Goal: Information Seeking & Learning: Learn about a topic

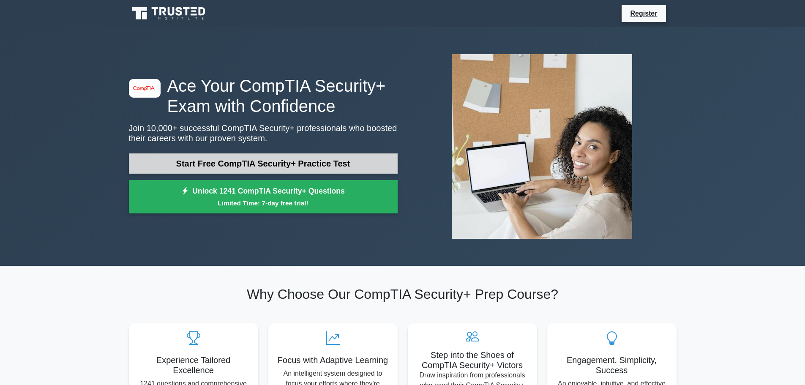
click at [337, 161] on link "Start Free CompTIA Security+ Practice Test" at bounding box center [263, 163] width 269 height 20
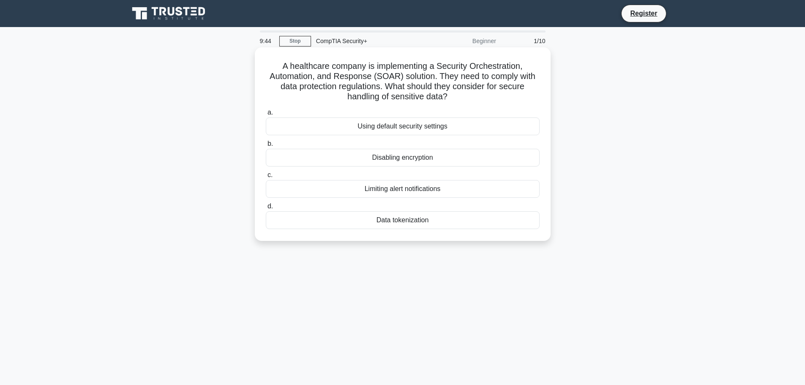
click at [420, 217] on div "Data tokenization" at bounding box center [403, 220] width 274 height 18
click at [266, 209] on input "d. Data tokenization" at bounding box center [266, 206] width 0 height 5
click at [424, 128] on div "Role-based access control (RBAC)" at bounding box center [403, 127] width 274 height 18
click at [266, 115] on input "a. Role-based access control (RBAC)" at bounding box center [266, 112] width 0 height 5
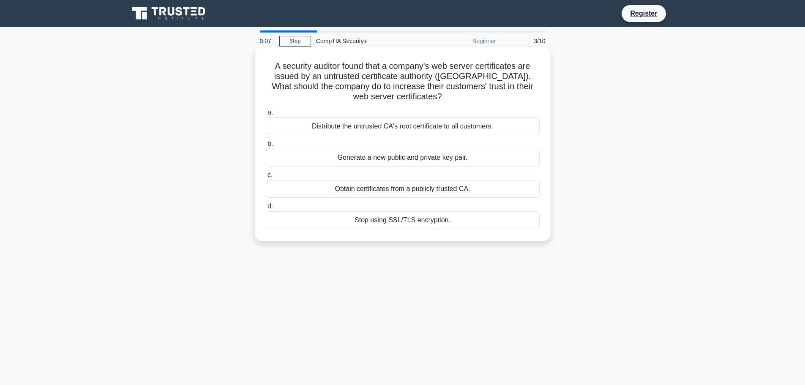
click at [462, 189] on div "Obtain certificates from a publicly trusted CA." at bounding box center [403, 189] width 274 height 18
click at [266, 178] on input "c. Obtain certificates from a publicly trusted CA." at bounding box center [266, 174] width 0 height 5
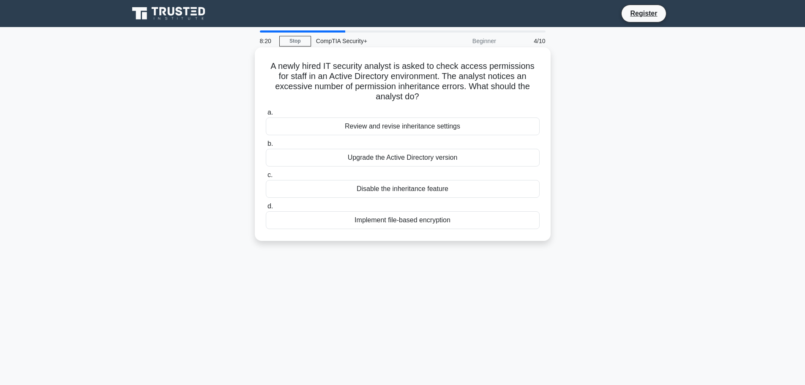
click at [454, 123] on div "Review and revise inheritance settings" at bounding box center [403, 127] width 274 height 18
click at [266, 115] on input "a. Review and revise inheritance settings" at bounding box center [266, 112] width 0 height 5
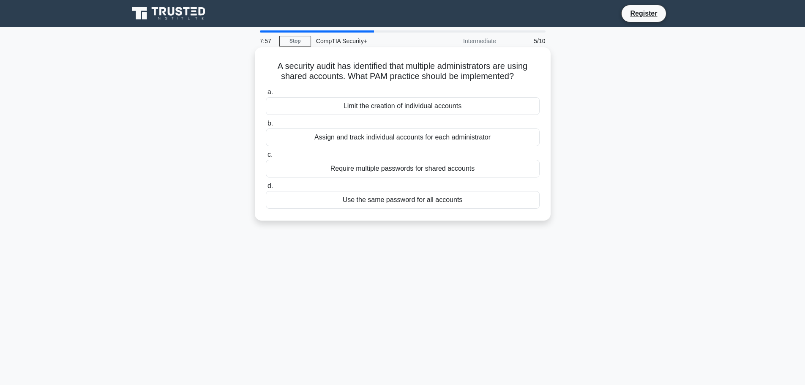
click at [422, 105] on div "Limit the creation of individual accounts" at bounding box center [403, 106] width 274 height 18
click at [266, 95] on input "a. Limit the creation of individual accounts" at bounding box center [266, 92] width 0 height 5
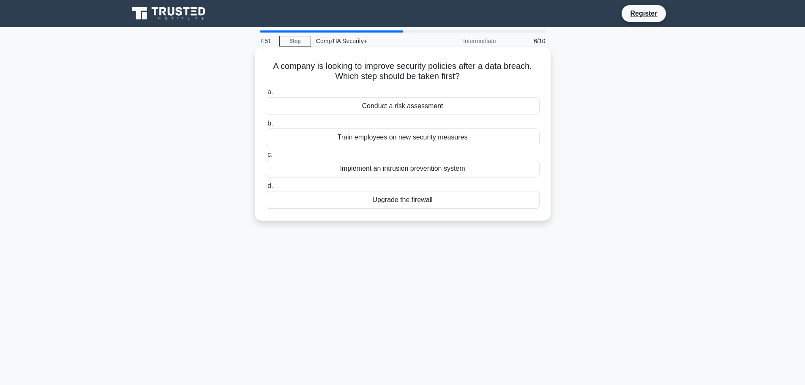
click at [434, 106] on div "Conduct a risk assessment" at bounding box center [403, 106] width 274 height 18
click at [266, 95] on input "a. Conduct a risk assessment" at bounding box center [266, 92] width 0 height 5
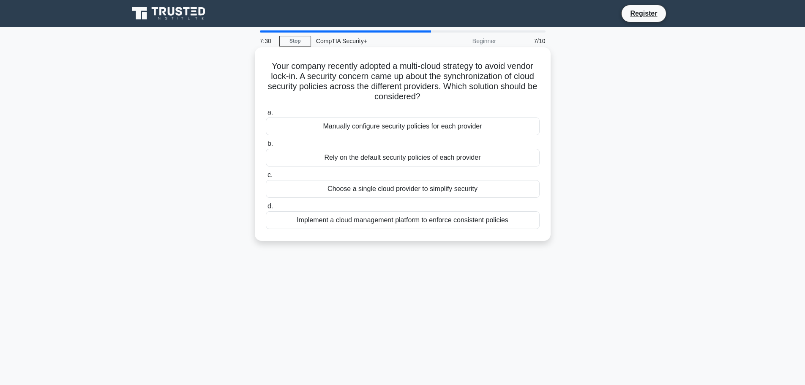
click at [458, 221] on div "Implement a cloud management platform to enforce consistent policies" at bounding box center [403, 220] width 274 height 18
click at [266, 209] on input "d. Implement a cloud management platform to enforce consistent policies" at bounding box center [266, 206] width 0 height 5
click at [454, 222] on div "Evaluate alternative solutions with fewer side effects." at bounding box center [403, 220] width 274 height 18
click at [266, 209] on input "d. Evaluate alternative solutions with fewer side effects." at bounding box center [266, 206] width 0 height 5
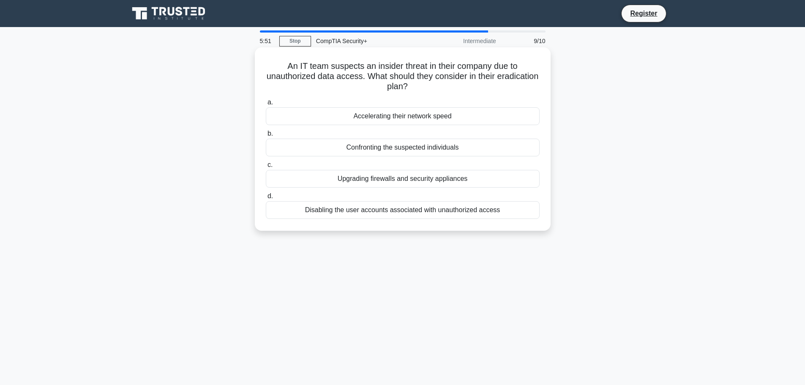
click at [440, 210] on div "Disabling the user accounts associated with unauthorized access" at bounding box center [403, 210] width 274 height 18
click at [266, 199] on input "d. Disabling the user accounts associated with unauthorized access" at bounding box center [266, 196] width 0 height 5
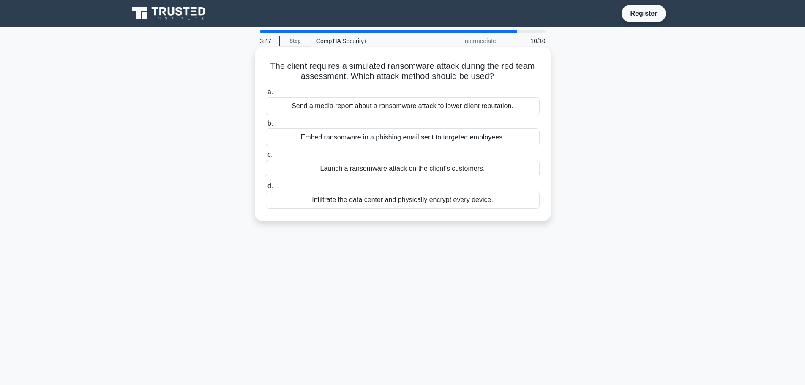
click at [438, 141] on div "Embed ransomware in a phishing email sent to targeted employees." at bounding box center [403, 138] width 274 height 18
click at [266, 126] on input "b. Embed ransomware in a phishing email sent to targeted employees." at bounding box center [266, 123] width 0 height 5
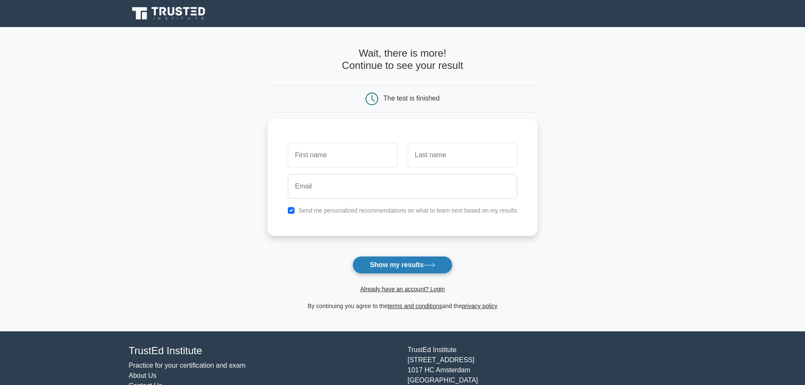
click at [417, 268] on button "Show my results" at bounding box center [403, 265] width 100 height 18
click at [287, 209] on div "Send me personalized recommendations on what to learn next based on my results" at bounding box center [403, 208] width 240 height 10
click at [333, 156] on input "text" at bounding box center [342, 153] width 109 height 25
type input "[PERSON_NAME]"
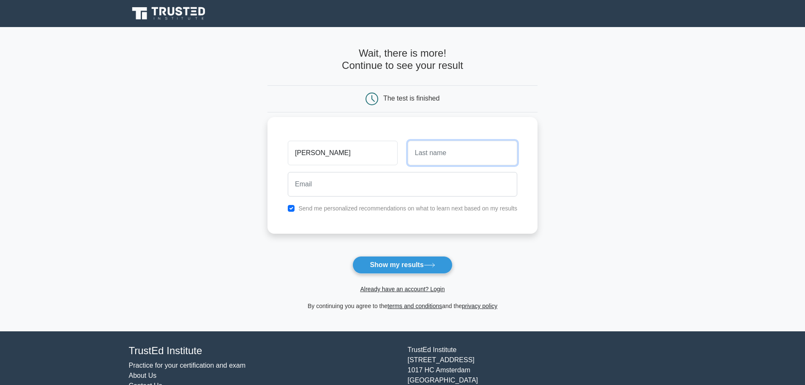
click at [412, 153] on input "text" at bounding box center [462, 153] width 109 height 25
type input "Gomez"
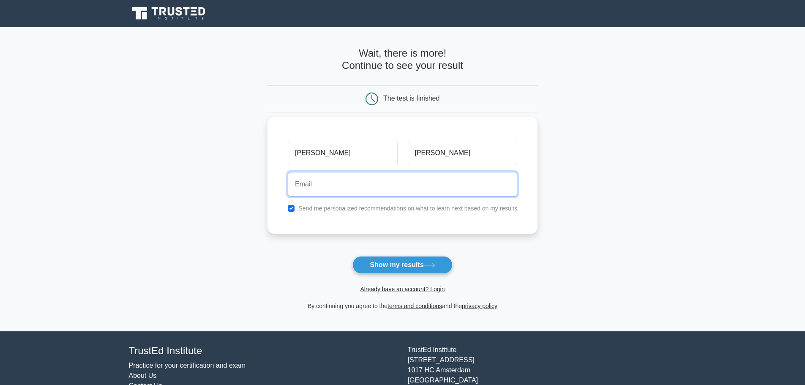
click at [365, 185] on input "email" at bounding box center [403, 184] width 230 height 25
type input "Javier.gomez@coggins.com"
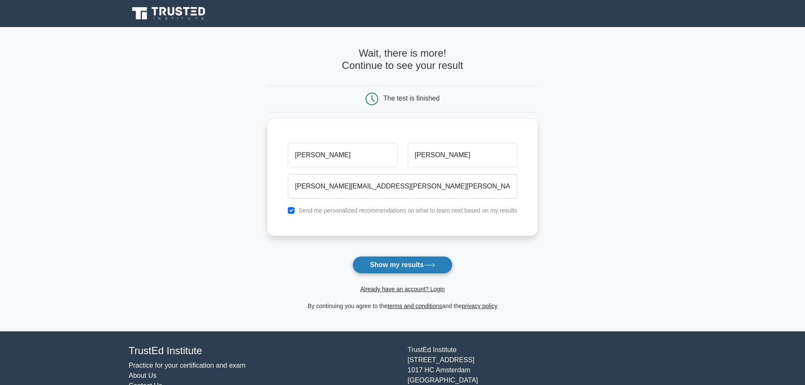
click at [399, 270] on button "Show my results" at bounding box center [403, 265] width 100 height 18
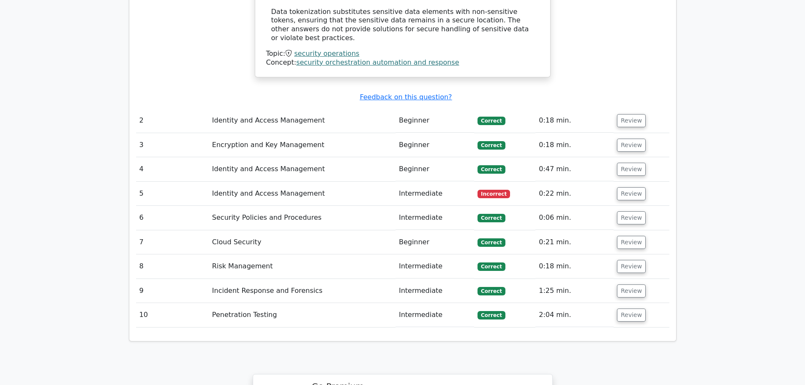
scroll to position [845, 0]
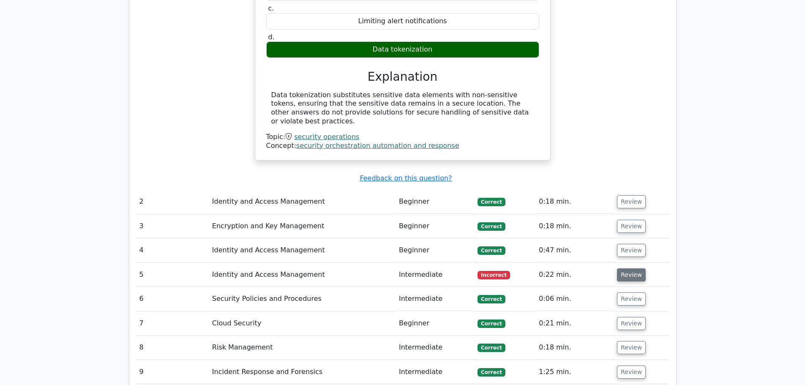
click at [619, 268] on button "Review" at bounding box center [631, 274] width 29 height 13
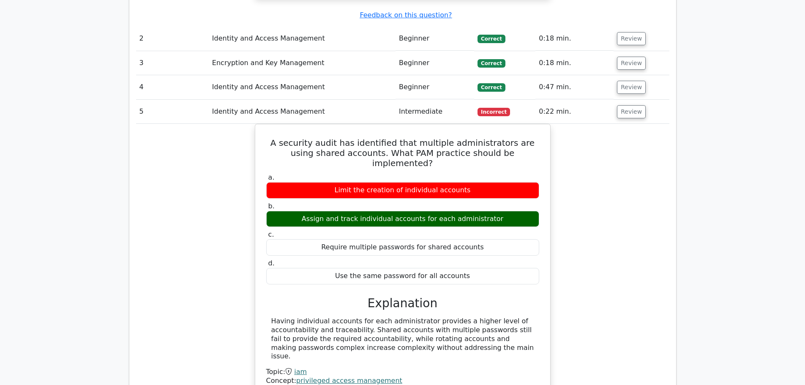
scroll to position [1014, 0]
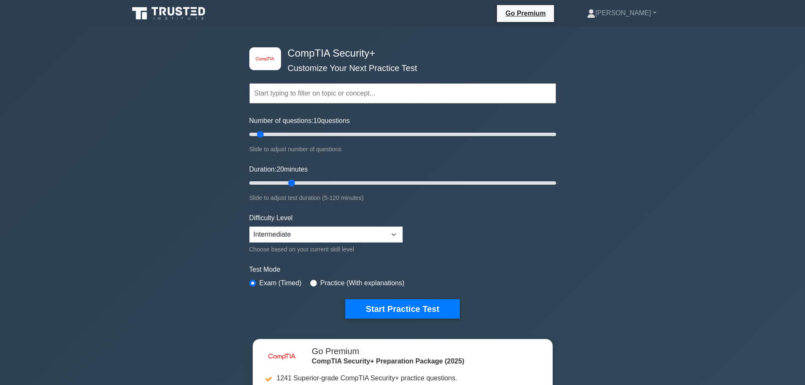
drag, startPoint x: 269, startPoint y: 183, endPoint x: 284, endPoint y: 150, distance: 35.9
type input "20"
click at [295, 186] on input "Duration: 20 minutes" at bounding box center [402, 183] width 307 height 10
drag, startPoint x: 261, startPoint y: 137, endPoint x: 290, endPoint y: 141, distance: 29.5
type input "30"
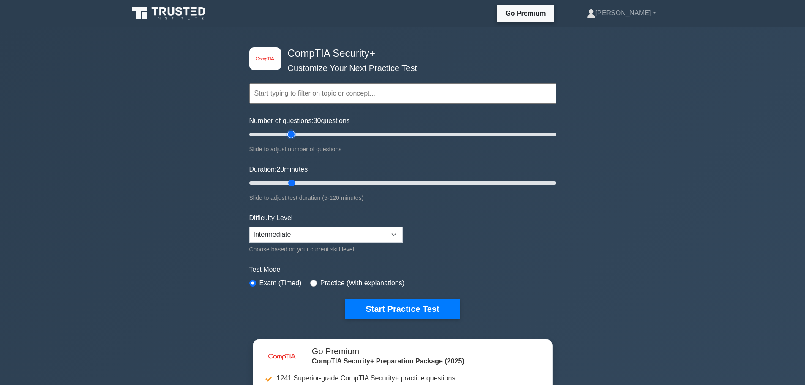
click at [290, 139] on input "Number of questions: 30 questions" at bounding box center [402, 134] width 307 height 10
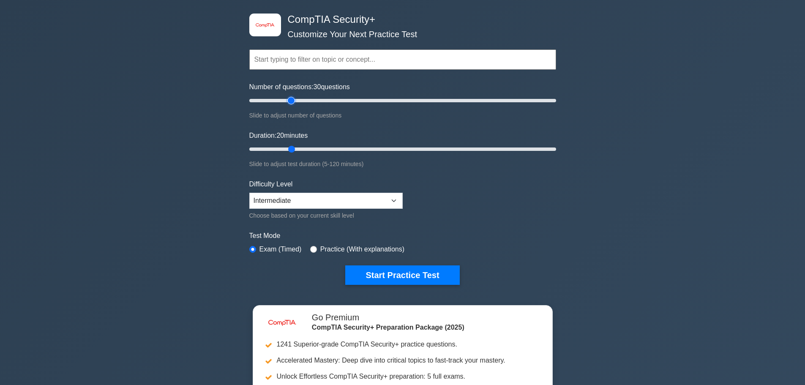
scroll to position [85, 0]
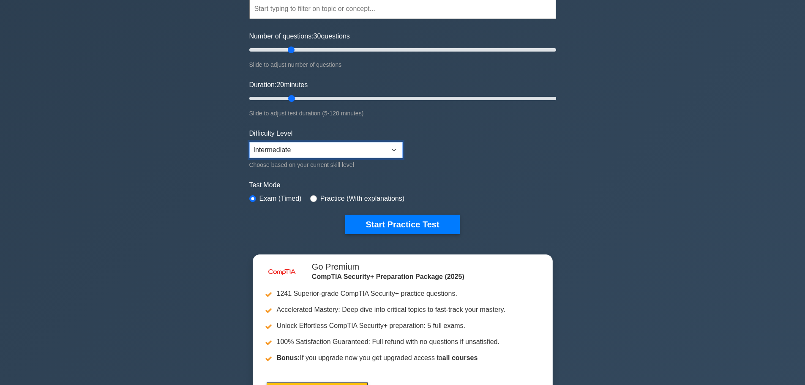
click at [347, 148] on select "Beginner Intermediate Expert" at bounding box center [325, 150] width 153 height 16
select select "beginner"
click at [249, 142] on select "Beginner Intermediate Expert" at bounding box center [325, 150] width 153 height 16
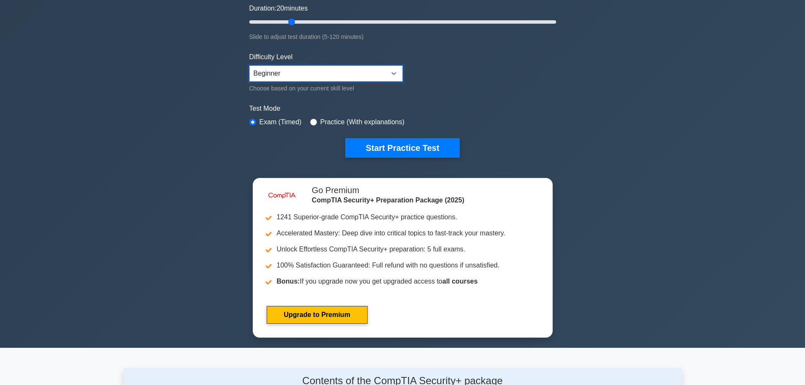
scroll to position [169, 0]
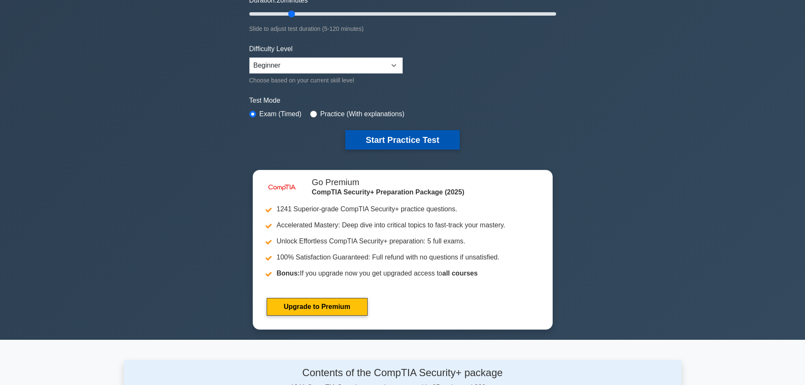
click at [429, 136] on button "Start Practice Test" at bounding box center [402, 139] width 114 height 19
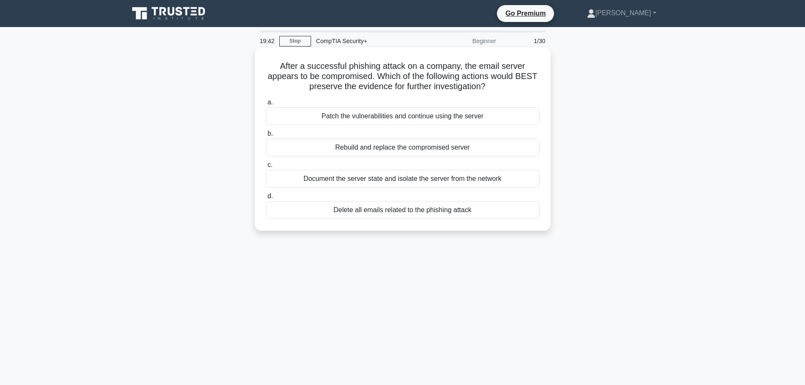
click at [422, 177] on div "Document the server state and isolate the server from the network" at bounding box center [403, 179] width 274 height 18
click at [266, 168] on input "c. Document the server state and isolate the server from the network" at bounding box center [266, 164] width 0 height 5
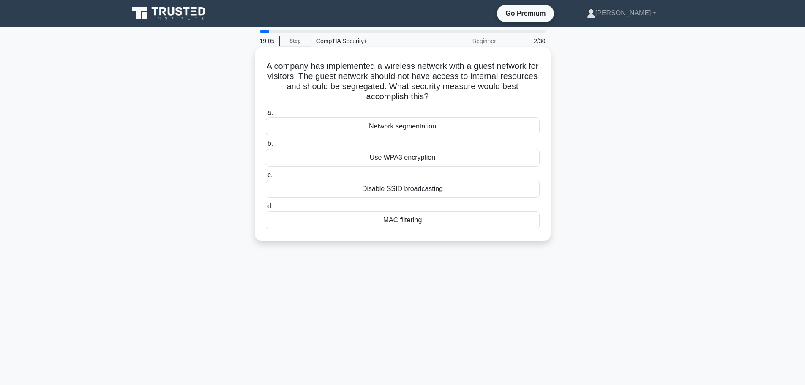
click at [431, 123] on div "Network segmentation" at bounding box center [403, 127] width 274 height 18
click at [266, 115] on input "a. Network segmentation" at bounding box center [266, 112] width 0 height 5
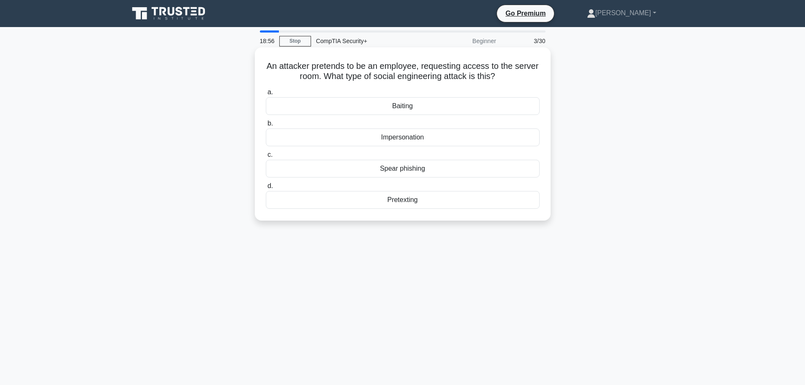
click at [453, 138] on div "Impersonation" at bounding box center [403, 138] width 274 height 18
click at [266, 126] on input "b. Impersonation" at bounding box center [266, 123] width 0 height 5
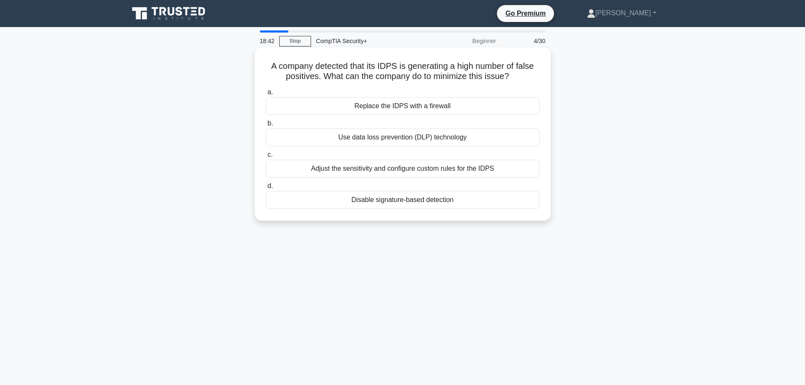
click at [461, 172] on div "Adjust the sensitivity and configure custom rules for the IDPS" at bounding box center [403, 169] width 274 height 18
click at [266, 158] on input "c. Adjust the sensitivity and configure custom rules for the IDPS" at bounding box center [266, 154] width 0 height 5
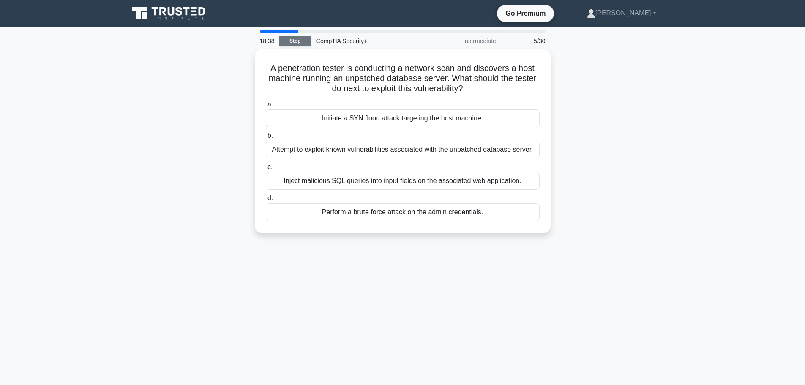
click at [287, 43] on link "Stop" at bounding box center [295, 41] width 32 height 11
